Goal: Information Seeking & Learning: Understand process/instructions

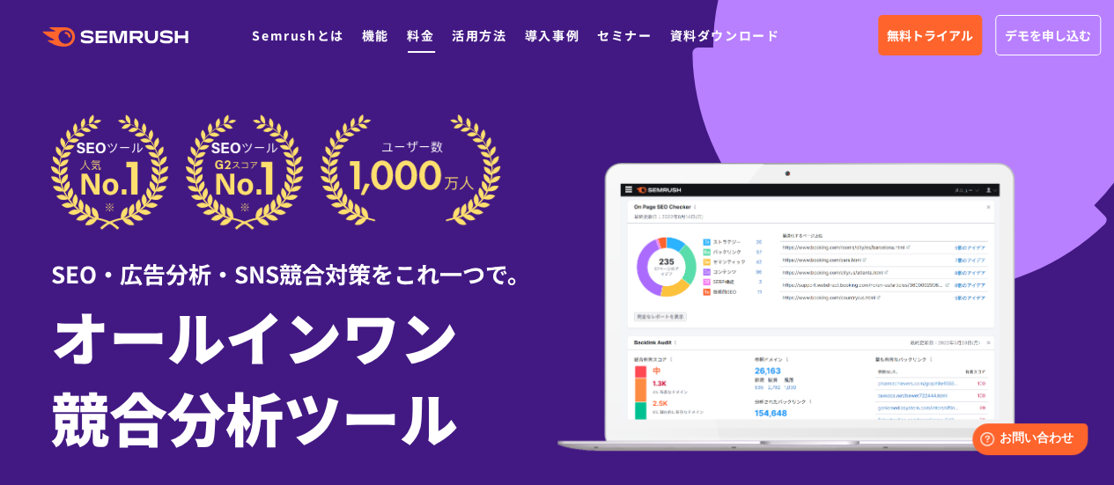
click at [412, 34] on link "料金" at bounding box center [420, 35] width 27 height 18
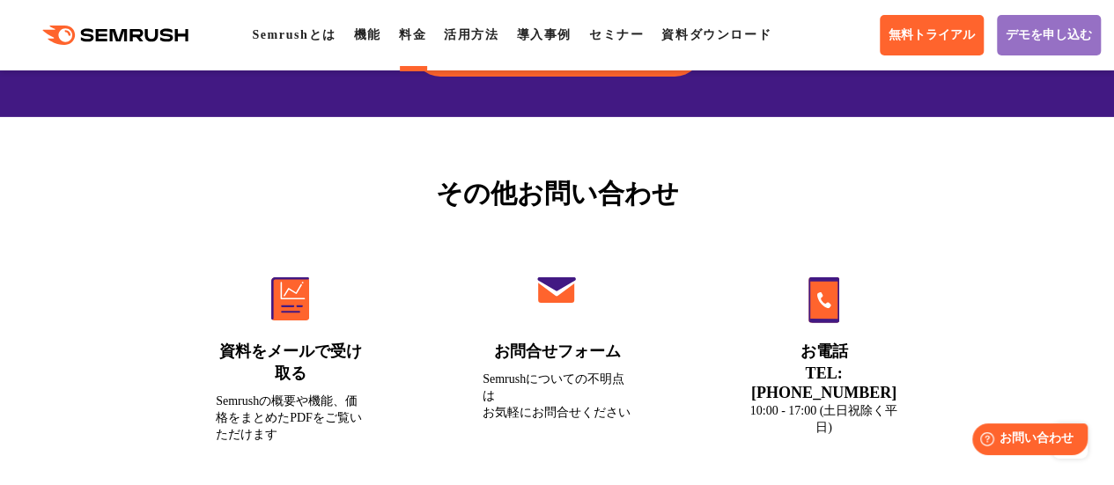
scroll to position [6166, 0]
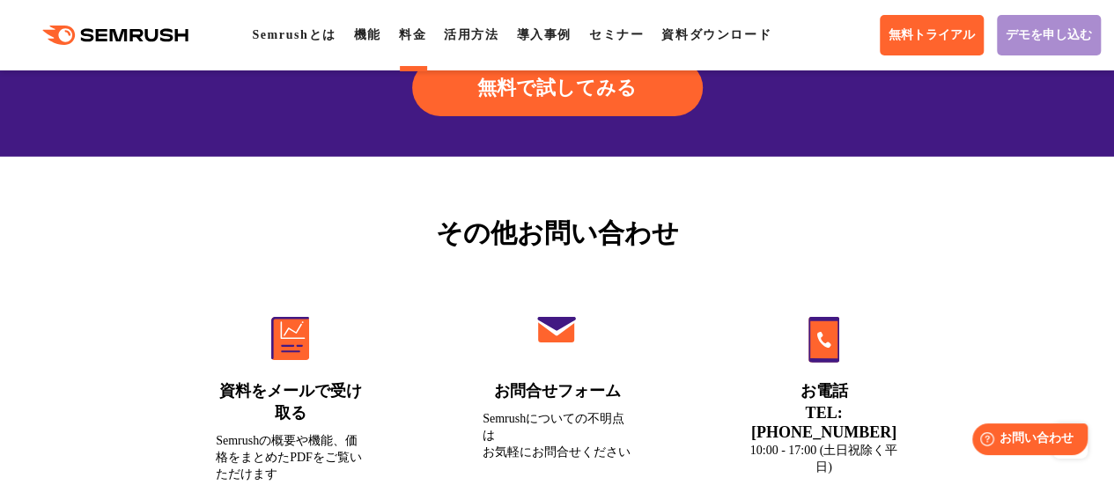
click at [1049, 19] on link "デモを申し込む" at bounding box center [1049, 35] width 104 height 41
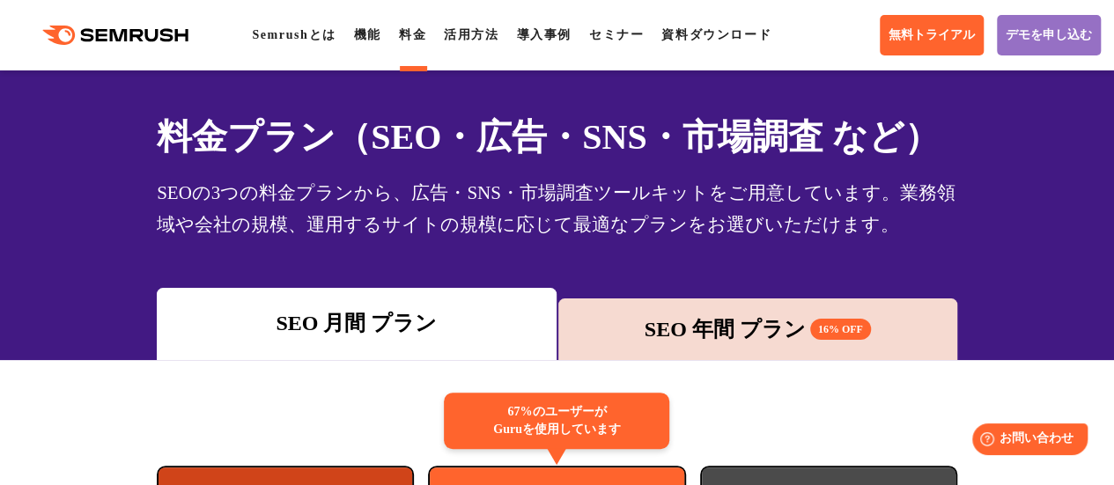
scroll to position [0, 0]
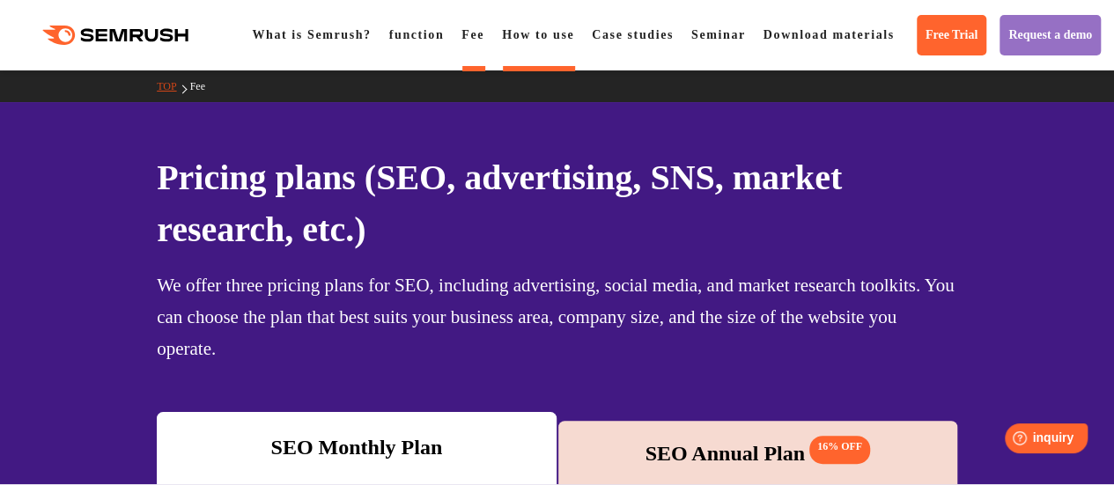
click at [521, 33] on font "How to use" at bounding box center [538, 34] width 72 height 13
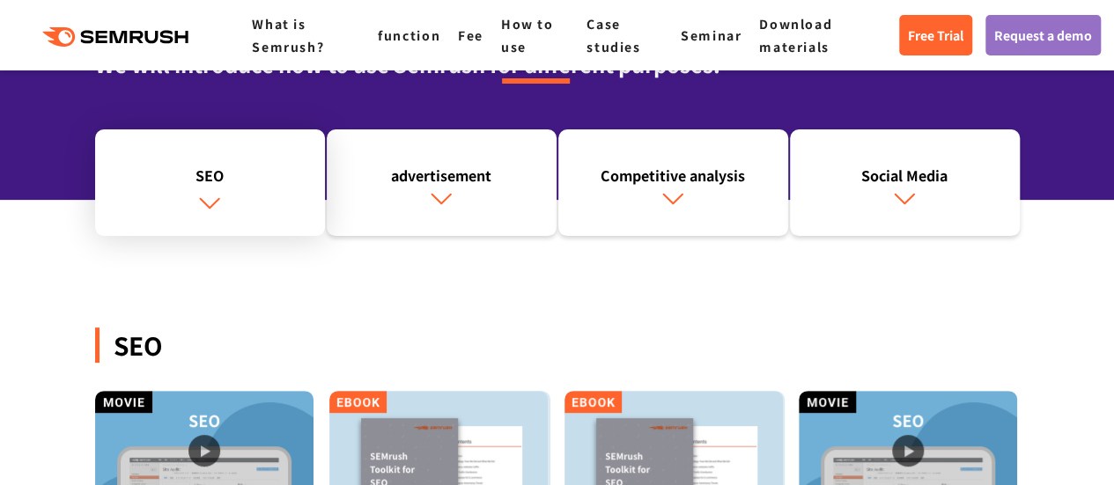
click at [255, 203] on link "SEO" at bounding box center [210, 182] width 230 height 107
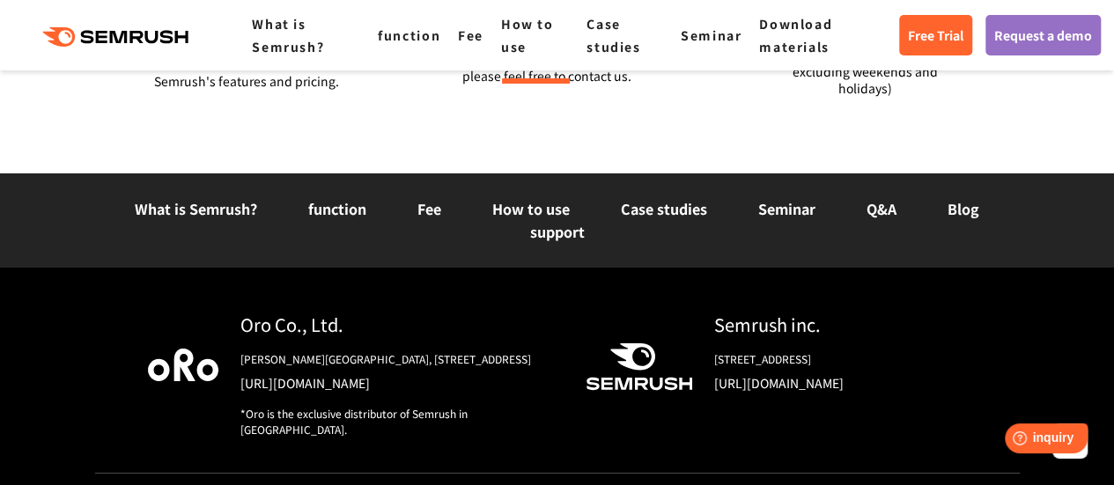
scroll to position [2998, 0]
